Goal: Information Seeking & Learning: Learn about a topic

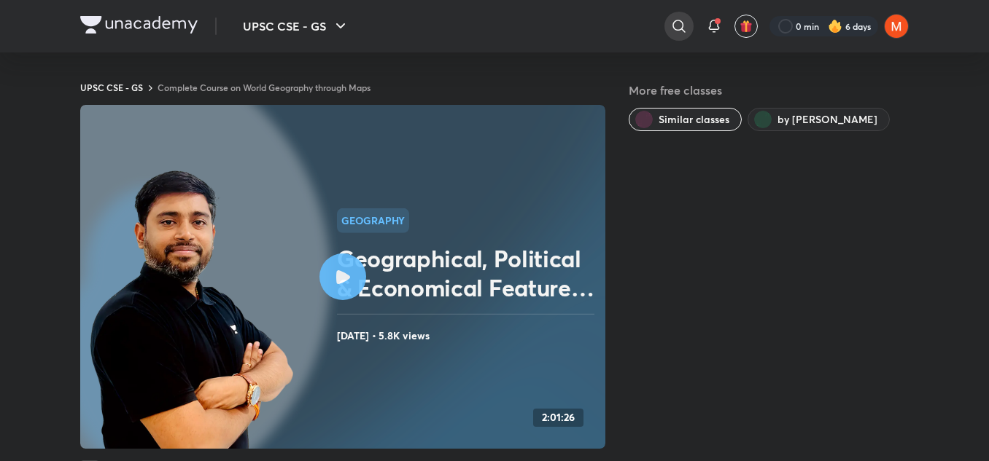
click at [678, 29] on icon at bounding box center [678, 25] width 17 height 17
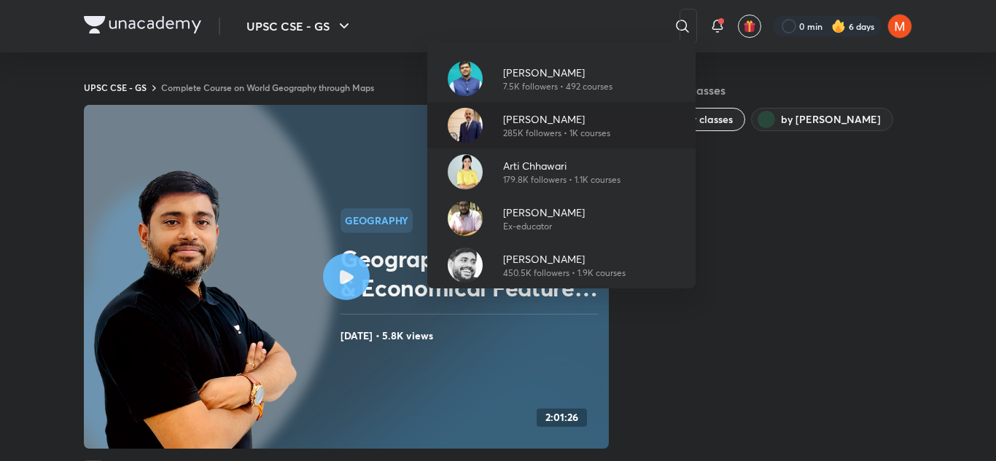
click at [564, 142] on div "Dr Sidharth Arora 285K followers • 1K courses" at bounding box center [561, 125] width 268 height 47
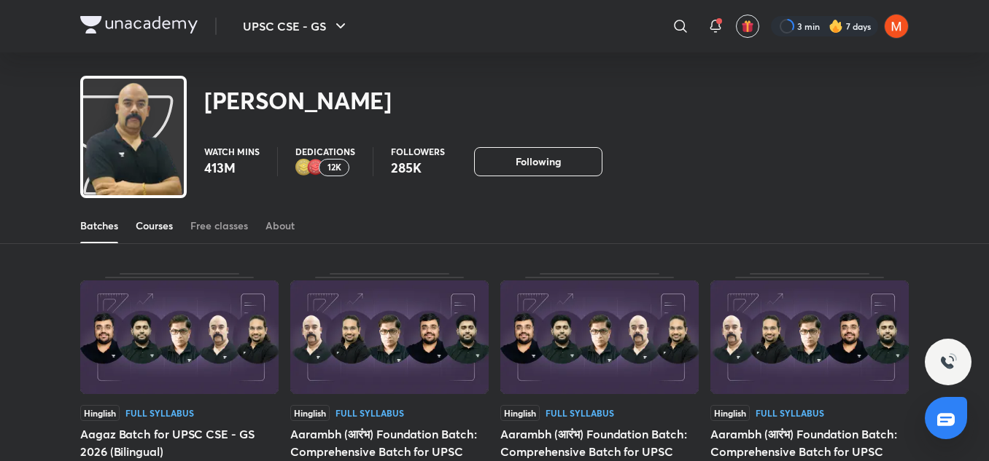
click at [152, 236] on link "Courses" at bounding box center [154, 225] width 37 height 35
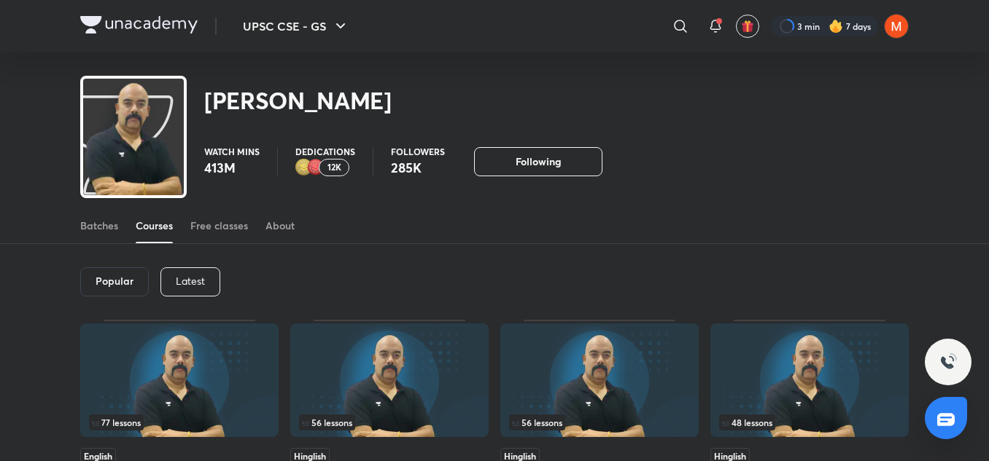
click at [194, 281] on p "Latest" at bounding box center [190, 282] width 29 height 12
click at [771, 233] on div "Batches Courses Free classes About" at bounding box center [494, 225] width 828 height 35
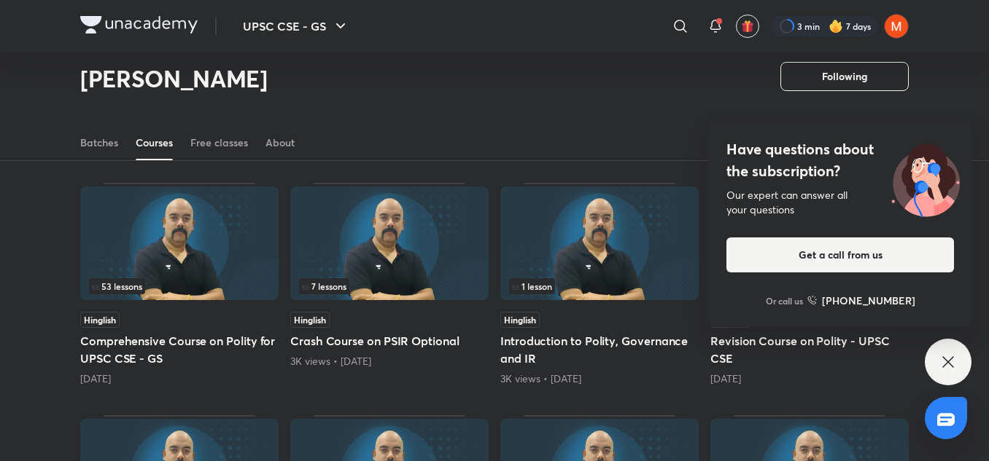
scroll to position [326, 0]
click at [0, 327] on div "Popular Latest Lesson 1 / 8 Hinglish GS Paper 2 Mains Course on Polity for 2026…" at bounding box center [494, 295] width 989 height 841
